Goal: Information Seeking & Learning: Learn about a topic

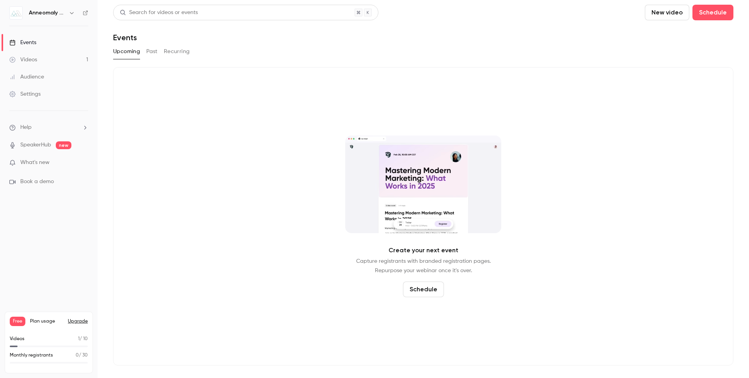
click at [147, 48] on button "Past" at bounding box center [151, 51] width 11 height 12
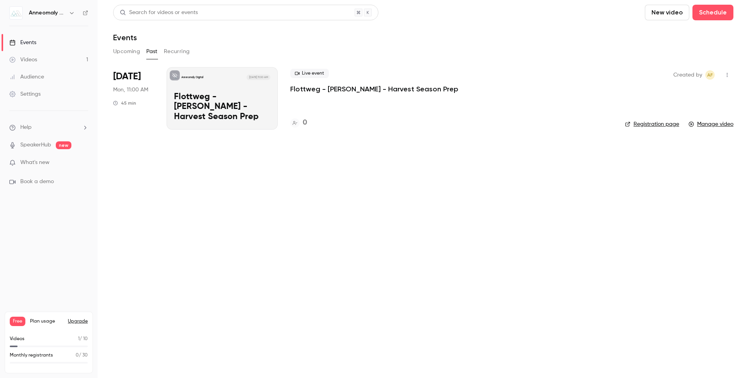
click at [220, 111] on p "Flottweg - [PERSON_NAME] - Harvest Season Prep" at bounding box center [222, 107] width 96 height 30
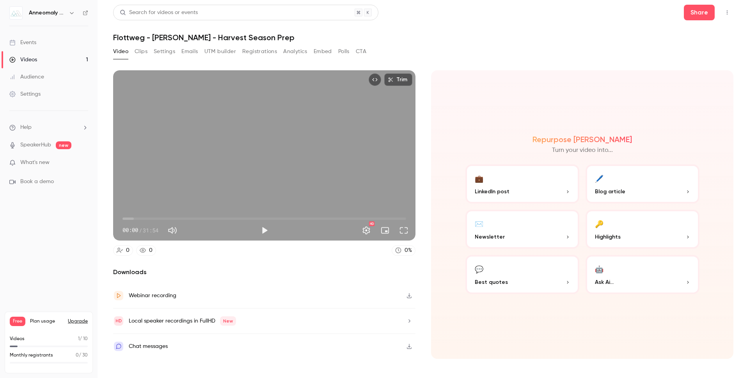
click at [337, 295] on div "Webinar recording" at bounding box center [264, 295] width 302 height 25
click at [150, 51] on div "Video Clips Settings Emails UTM builder Registrations Analytics Embed Polls CTA" at bounding box center [239, 51] width 253 height 12
click at [146, 51] on button "Clips" at bounding box center [141, 51] width 13 height 12
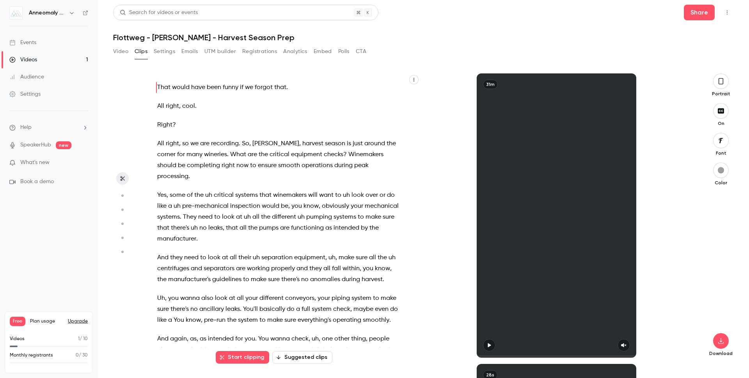
click at [124, 52] on button "Video" at bounding box center [120, 51] width 15 height 12
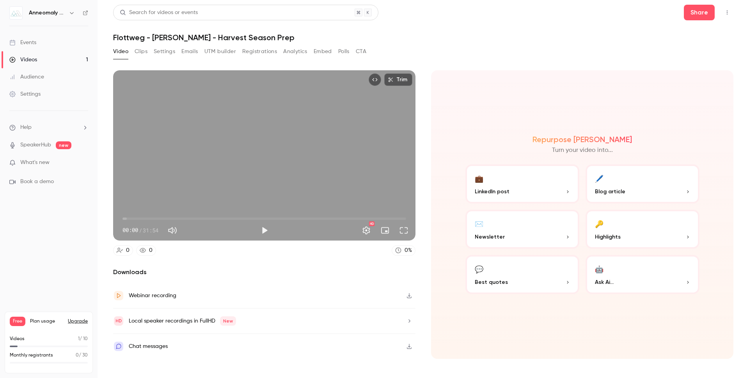
click at [141, 52] on button "Clips" at bounding box center [141, 51] width 13 height 12
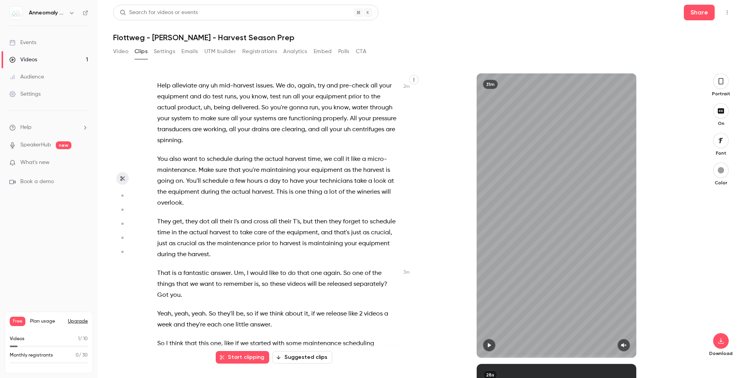
scroll to position [406, 0]
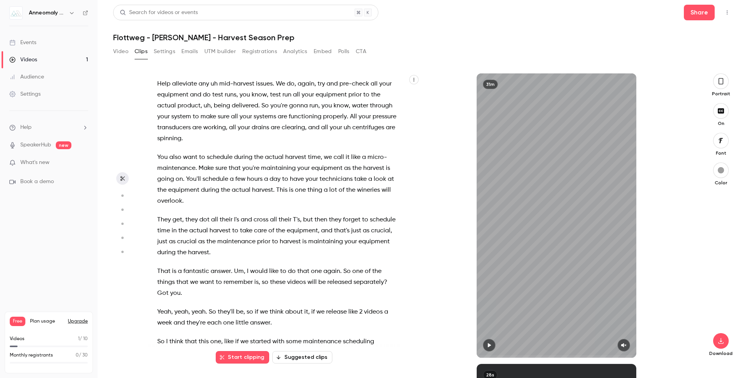
click at [298, 225] on span "T's" at bounding box center [296, 219] width 7 height 11
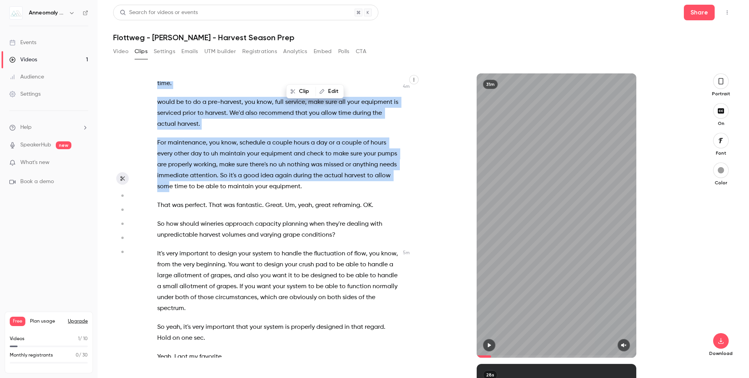
scroll to position [773, 0]
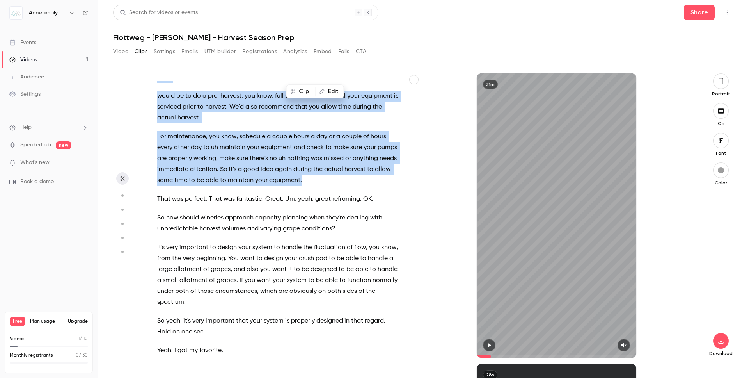
drag, startPoint x: 158, startPoint y: 139, endPoint x: 393, endPoint y: 189, distance: 240.6
click at [393, 189] on div "That would have been funny if we forgot that . All right , cool . Right ? All r…" at bounding box center [281, 219] width 269 height 276
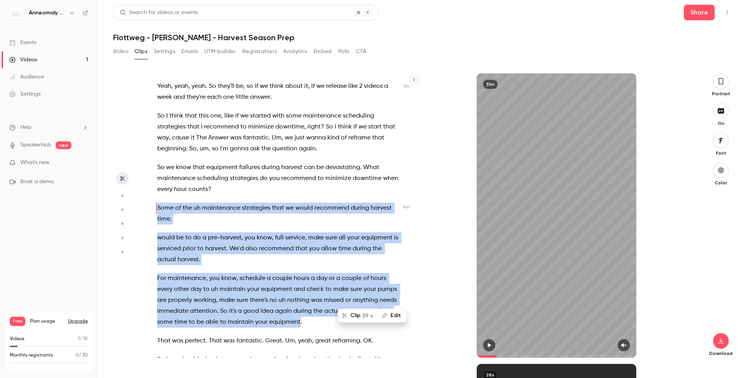
scroll to position [631, 0]
copy div "Some of the uh maintenance strategies that we would recommend during harvest ti…"
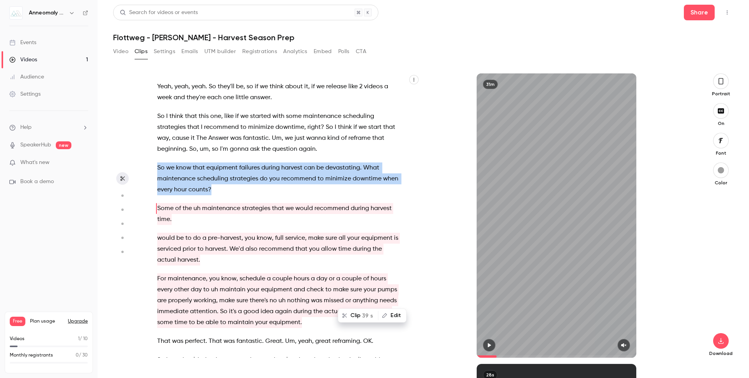
drag, startPoint x: 225, startPoint y: 196, endPoint x: 256, endPoint y: 209, distance: 32.9
click at [256, 209] on div "That would have been funny if we forgot that . All right , cool . Right ? All r…" at bounding box center [281, 219] width 269 height 276
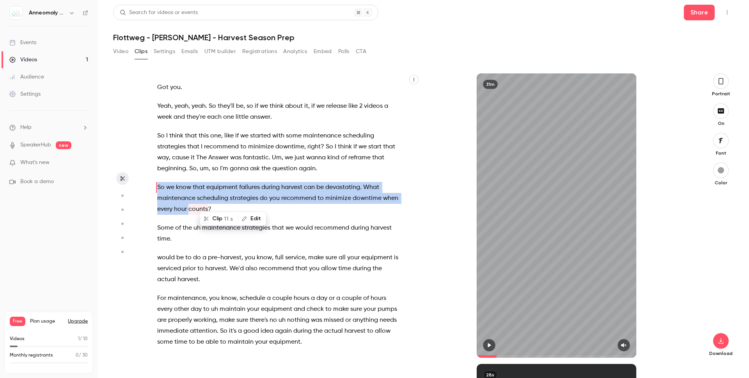
copy p "So we know that equipment failures during harvest can be devastating . What mai…"
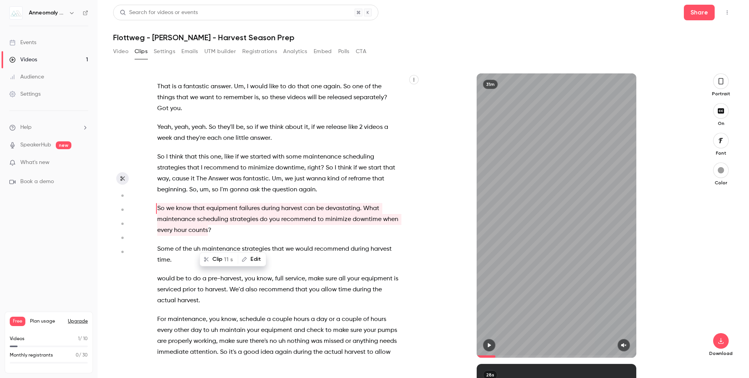
type input "*****"
